Goal: Information Seeking & Learning: Learn about a topic

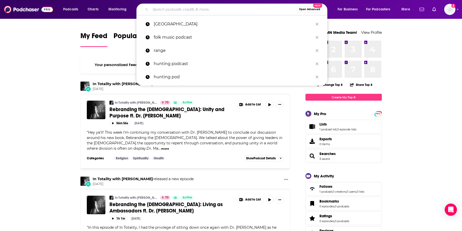
click at [181, 8] on input "Search podcasts, credits, & more..." at bounding box center [223, 9] width 146 height 8
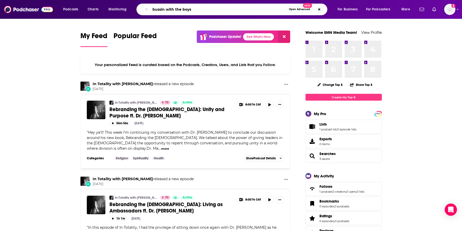
type input "bussin with the boys"
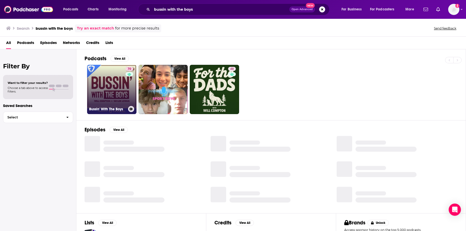
click at [107, 94] on link "70 Bussin' With The Boys" at bounding box center [111, 89] width 49 height 49
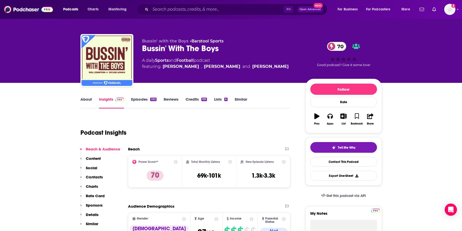
click at [86, 99] on link "About" at bounding box center [85, 103] width 11 height 12
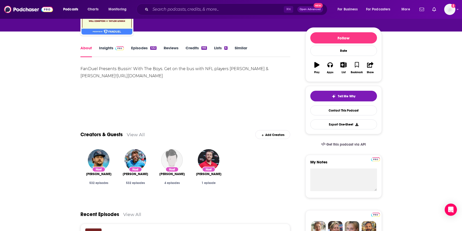
scroll to position [52, 0]
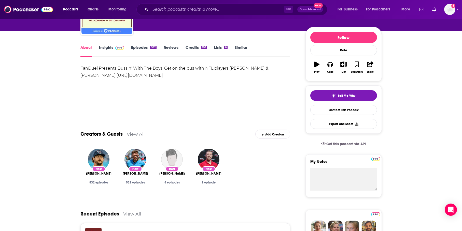
click at [107, 47] on link "Insights" at bounding box center [111, 51] width 25 height 12
